Goal: Task Accomplishment & Management: Use online tool/utility

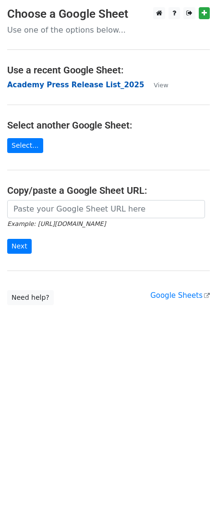
click at [67, 84] on strong "Academy Press Release List_2025" at bounding box center [75, 85] width 137 height 9
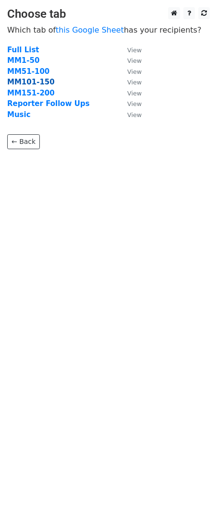
click at [38, 82] on strong "MM101-150" at bounding box center [30, 82] width 47 height 9
